Goal: Transaction & Acquisition: Book appointment/travel/reservation

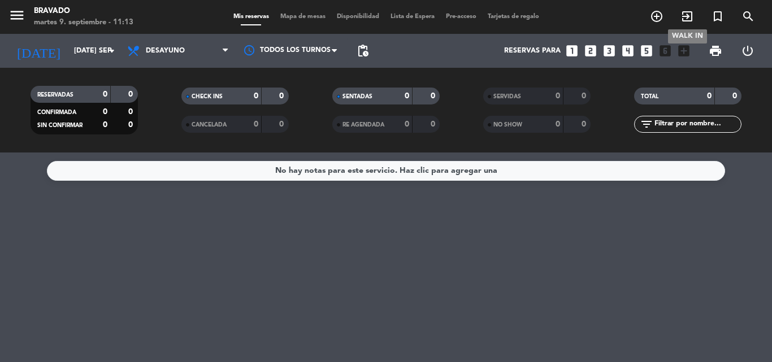
click at [677, 17] on span "exit_to_app" at bounding box center [687, 16] width 31 height 19
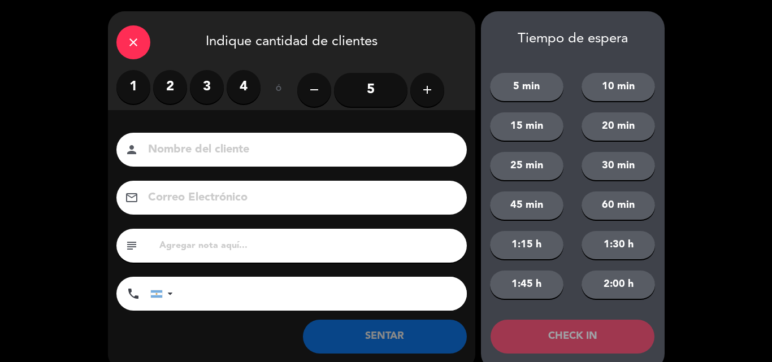
click at [121, 37] on div "close" at bounding box center [133, 42] width 34 height 34
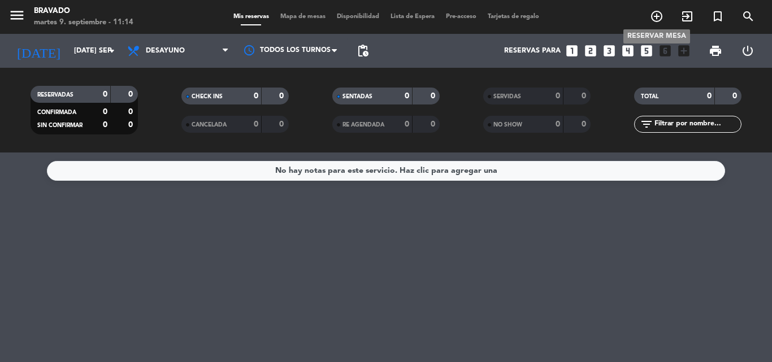
click at [650, 15] on icon "add_circle_outline" at bounding box center [657, 17] width 14 height 14
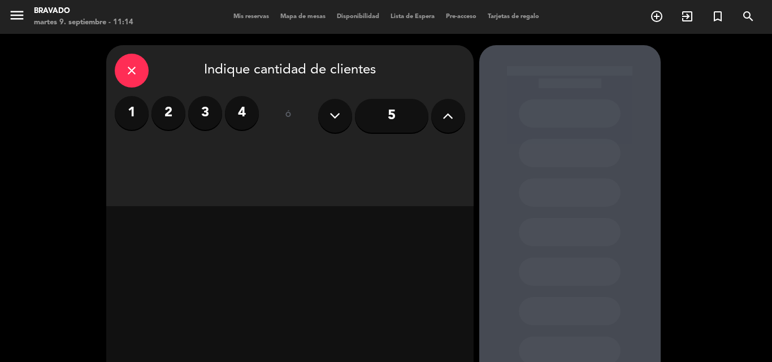
click at [235, 103] on label "4" at bounding box center [242, 113] width 34 height 34
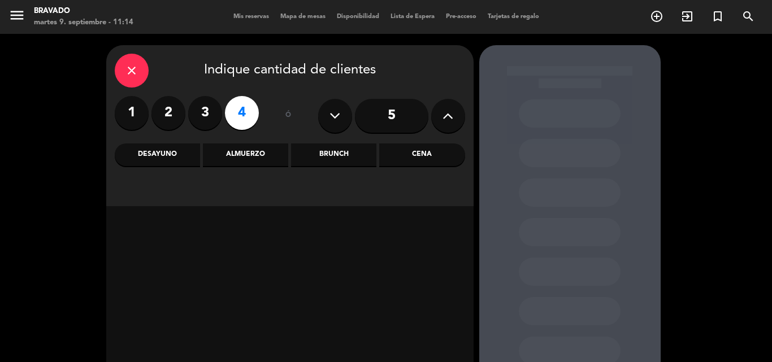
click at [241, 156] on div "Almuerzo" at bounding box center [245, 155] width 85 height 23
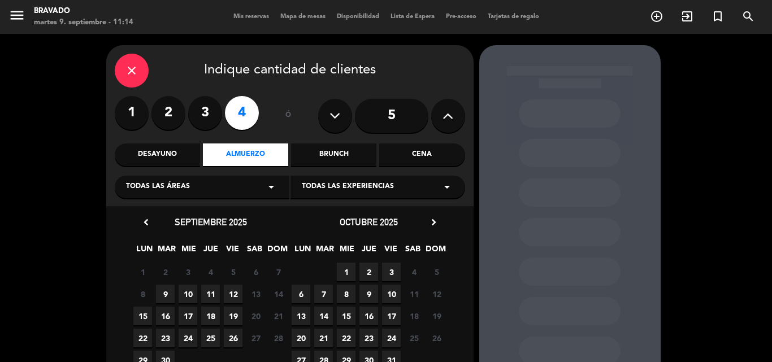
click at [167, 296] on span "9" at bounding box center [165, 294] width 19 height 19
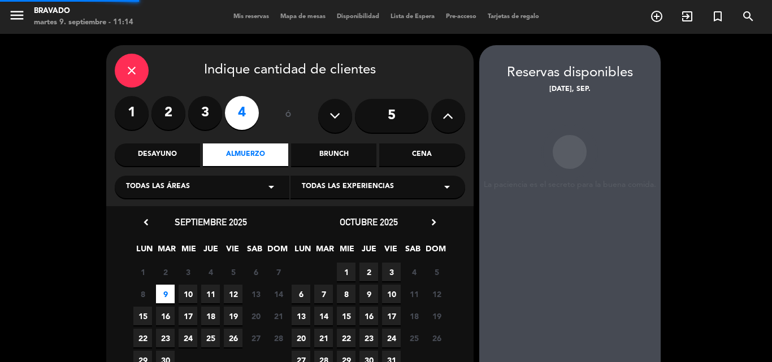
scroll to position [45, 0]
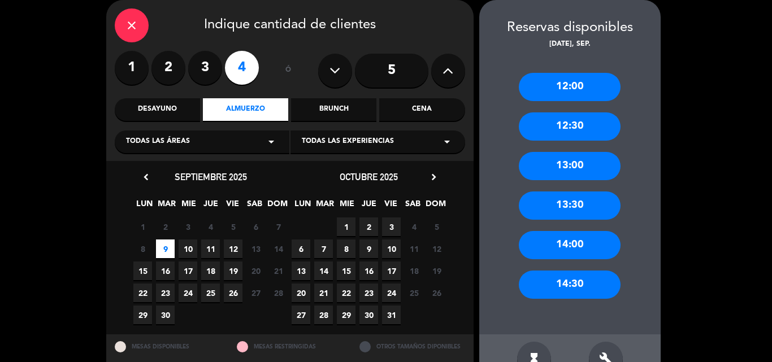
click at [560, 160] on div "13:00" at bounding box center [570, 166] width 102 height 28
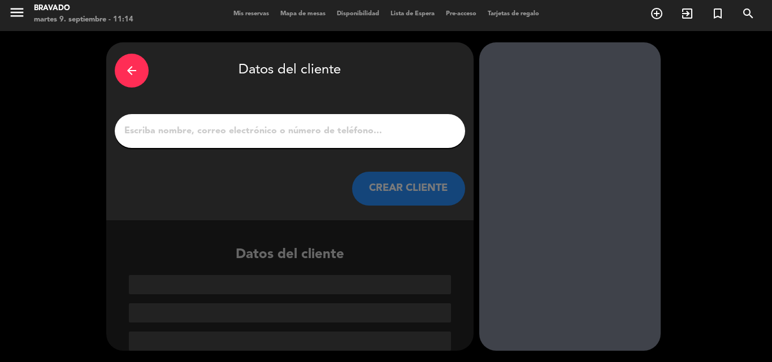
scroll to position [3, 0]
click at [262, 135] on input "1" at bounding box center [290, 131] width 334 height 16
type input "V"
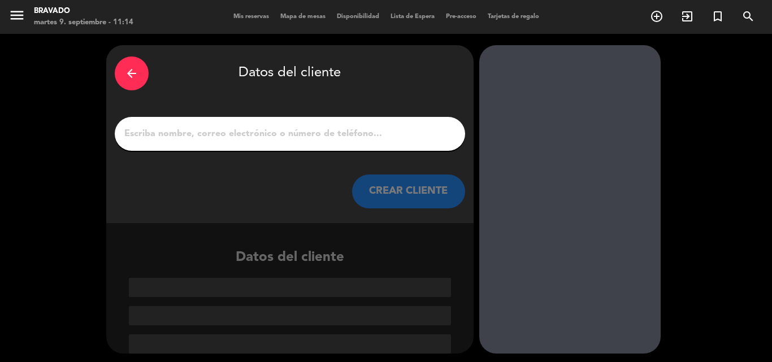
type input "v"
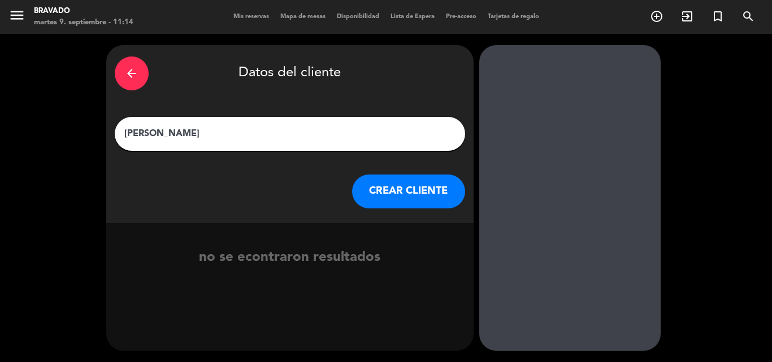
type input "[PERSON_NAME]"
click at [401, 194] on button "CREAR CLIENTE" at bounding box center [408, 192] width 113 height 34
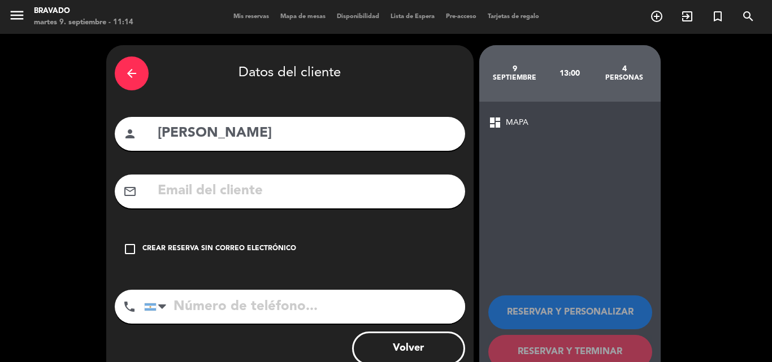
click at [258, 312] on input "tel" at bounding box center [304, 307] width 321 height 34
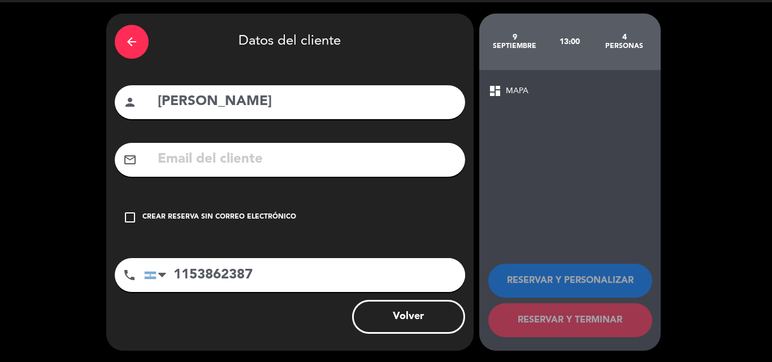
type input "1153862387"
click at [322, 141] on div "arrow_back Datos del cliente person [PERSON_NAME] mail_outline check_box_outlin…" at bounding box center [289, 183] width 367 height 338
click at [120, 214] on div "check_box_outline_blank Crear reserva sin correo electrónico" at bounding box center [290, 218] width 351 height 34
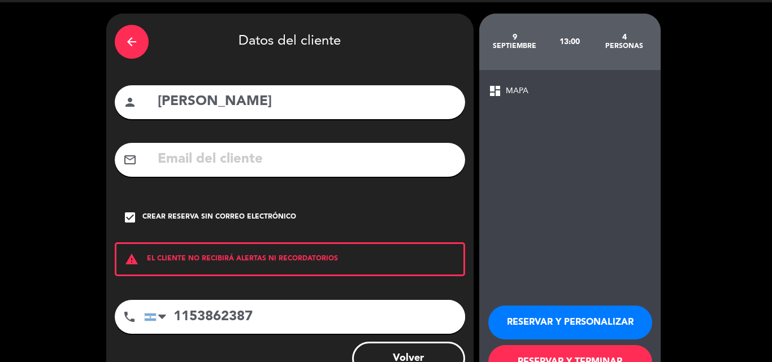
scroll to position [73, 0]
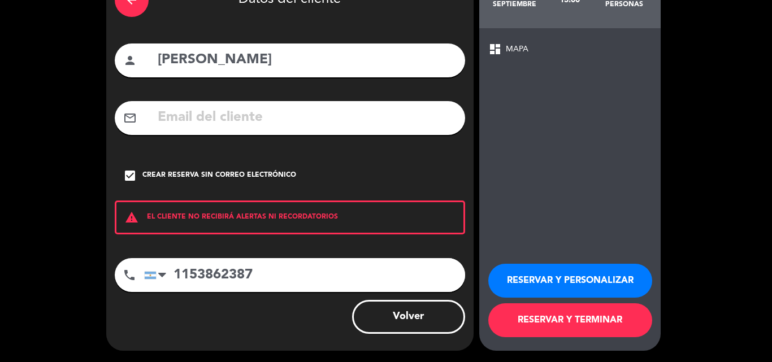
click at [584, 321] on button "RESERVAR Y TERMINAR" at bounding box center [570, 321] width 164 height 34
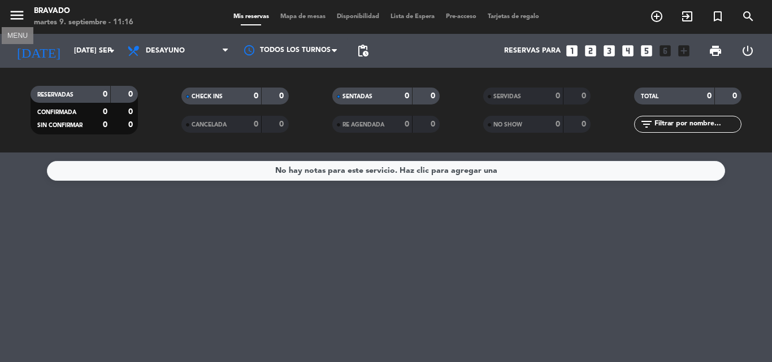
click at [19, 17] on icon "menu" at bounding box center [16, 15] width 17 height 17
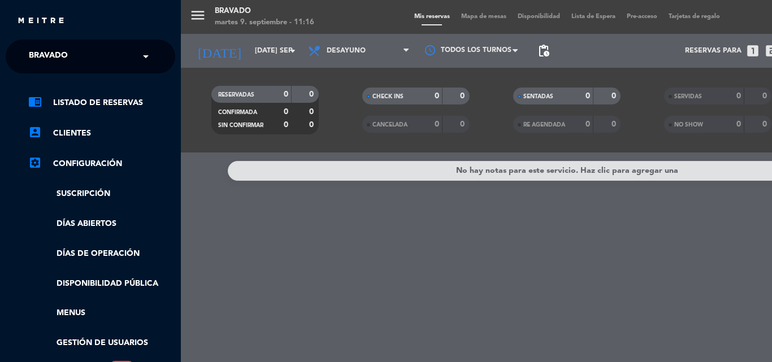
click at [416, 13] on div "menu Bravado martes 9. septiembre - 11:16 Mis reservas Mapa de mesas Disponibil…" at bounding box center [567, 181] width 772 height 362
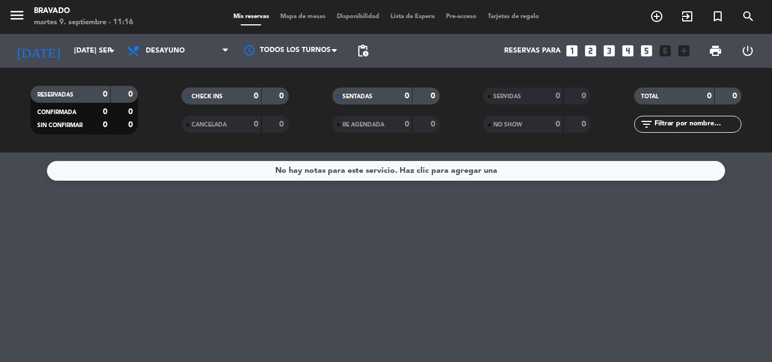
click at [248, 15] on span "Mis reservas" at bounding box center [251, 17] width 47 height 6
click at [363, 167] on div "No hay notas para este servicio. Haz clic para agregar una" at bounding box center [386, 171] width 222 height 13
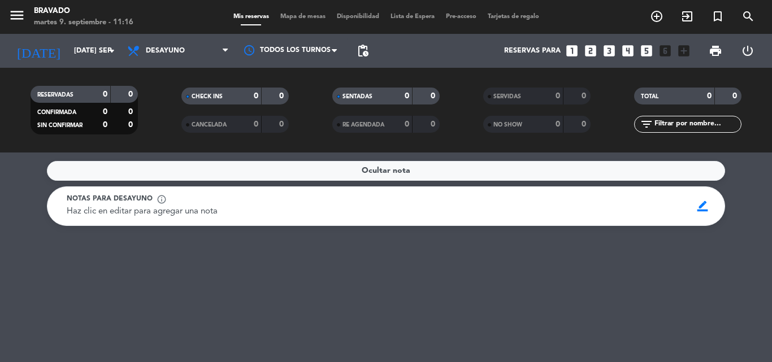
click at [181, 276] on div "Ocultar nota Notas para desayuno info_outline Haz clic en editar para agregar u…" at bounding box center [386, 258] width 772 height 210
click at [82, 43] on input "[DATE] sep." at bounding box center [116, 50] width 96 height 19
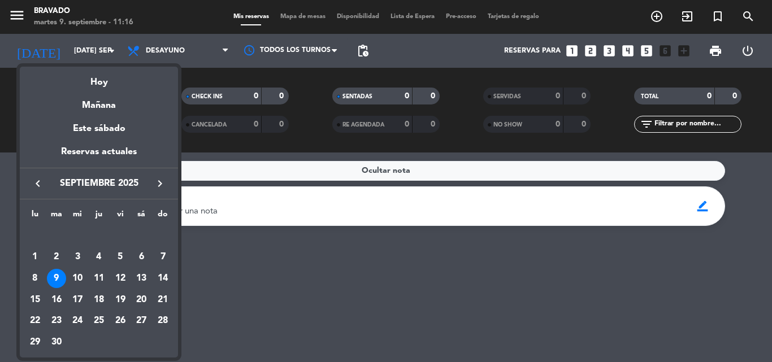
click at [54, 283] on div "9" at bounding box center [56, 278] width 19 height 19
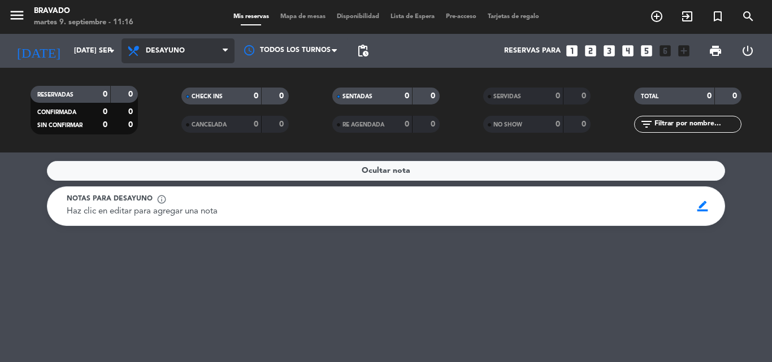
click at [171, 46] on span "Desayuno" at bounding box center [178, 50] width 113 height 25
click at [172, 143] on div "menu Bravado martes 9. septiembre - 11:16 Mis reservas Mapa de mesas Disponibil…" at bounding box center [386, 76] width 772 height 153
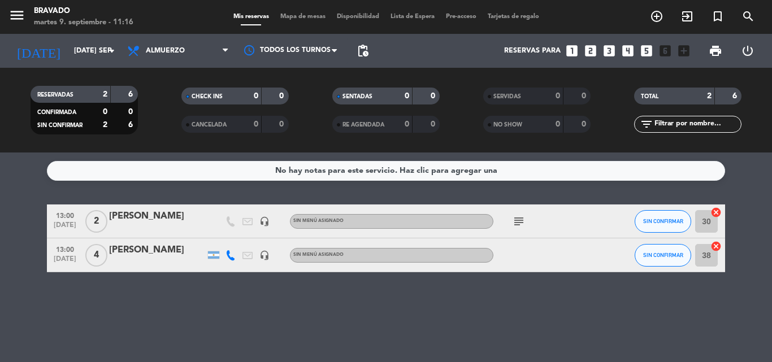
click at [205, 319] on div "No hay notas para este servicio. Haz clic para agregar una 13:00 [DATE] 2 [PERS…" at bounding box center [386, 258] width 772 height 210
click at [672, 260] on button "SIN CONFIRMAR" at bounding box center [663, 255] width 57 height 23
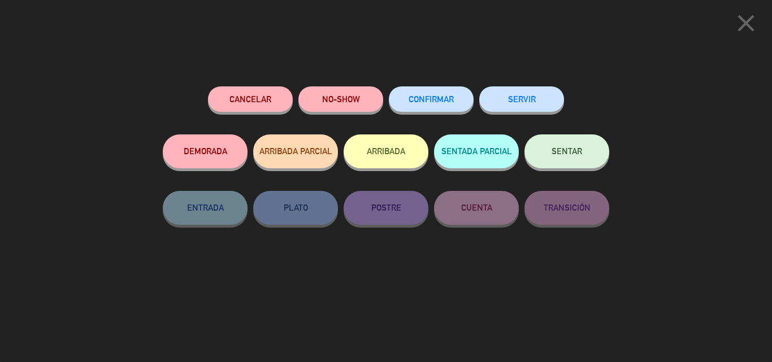
click at [448, 103] on span "CONFIRMAR" at bounding box center [431, 99] width 45 height 10
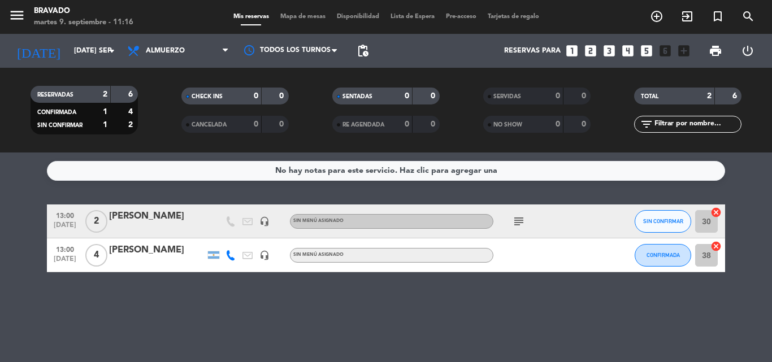
click at [555, 317] on div "No hay notas para este servicio. Haz clic para agregar una 13:00 [DATE] 2 [PERS…" at bounding box center [386, 258] width 772 height 210
click at [702, 258] on input "38" at bounding box center [706, 255] width 23 height 23
click at [416, 334] on div "No hay notas para este servicio. Haz clic para agregar una 13:00 [DATE] 2 [PERS…" at bounding box center [386, 258] width 772 height 210
